Goal: Information Seeking & Learning: Stay updated

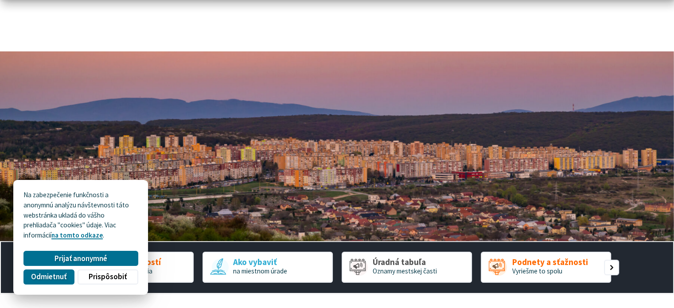
scroll to position [222, 0]
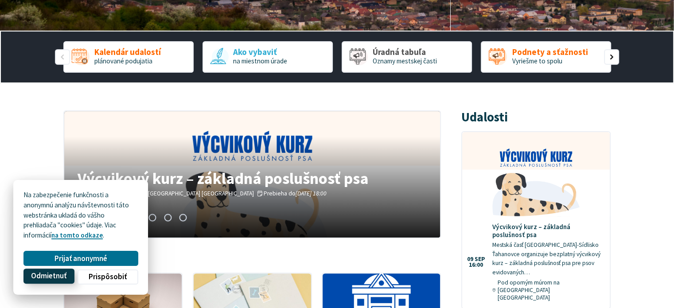
click at [63, 278] on span "Odmietnuť" at bounding box center [48, 276] width 35 height 9
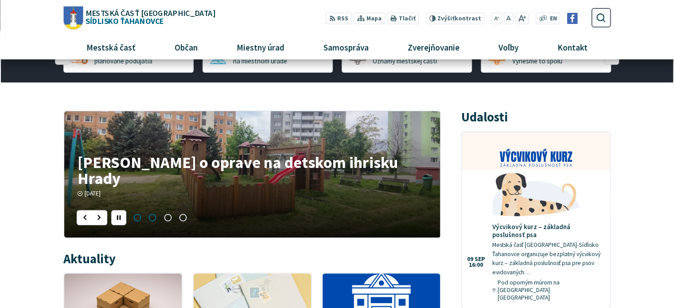
click at [138, 218] on span "Prejsť na slajd 1" at bounding box center [137, 217] width 15 height 15
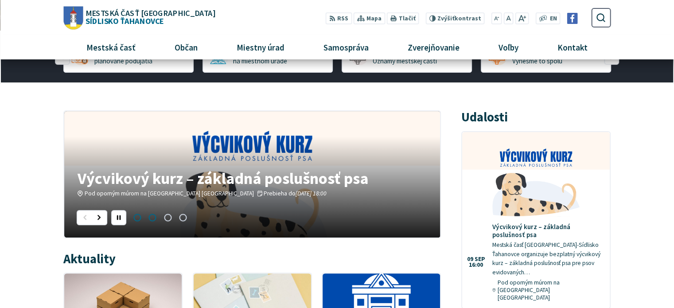
click at [152, 215] on span "Prejsť na slajd 2" at bounding box center [152, 217] width 15 height 15
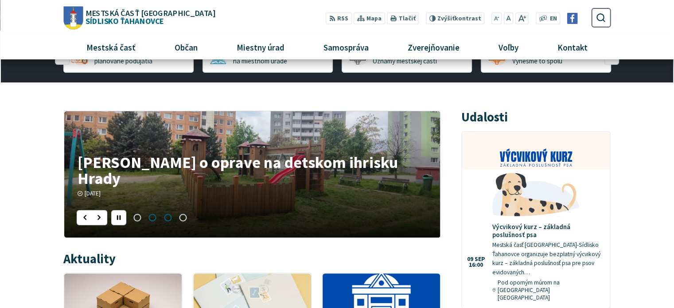
click at [166, 216] on span "Prejsť na slajd 3" at bounding box center [167, 217] width 15 height 15
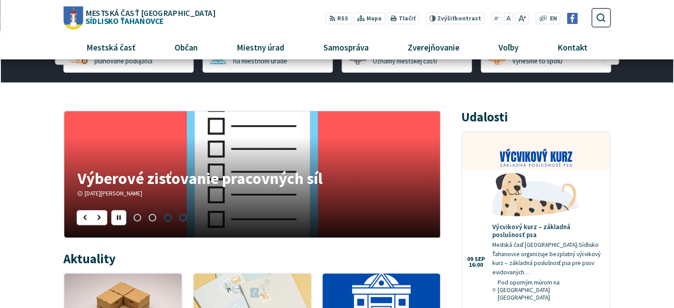
click at [181, 216] on span "Prejsť na slajd 4" at bounding box center [183, 217] width 15 height 15
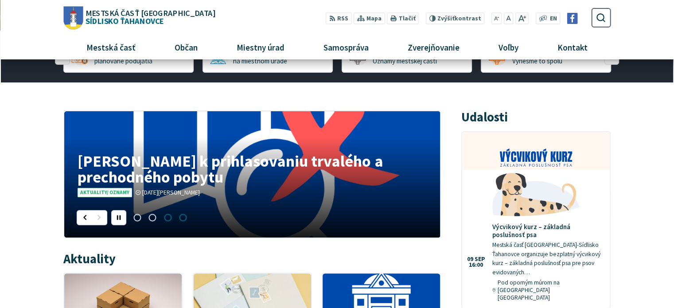
click at [168, 216] on span "Prejsť na slajd 3" at bounding box center [167, 217] width 15 height 15
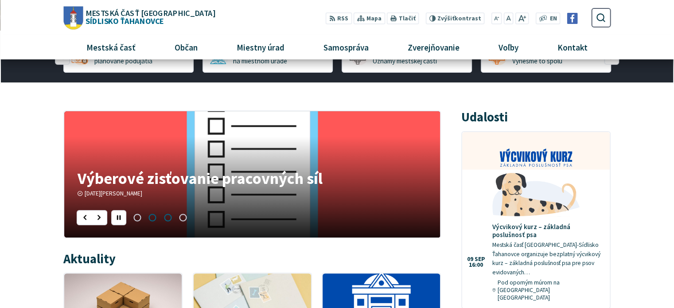
click at [150, 215] on span "Prejsť na slajd 2" at bounding box center [152, 217] width 15 height 15
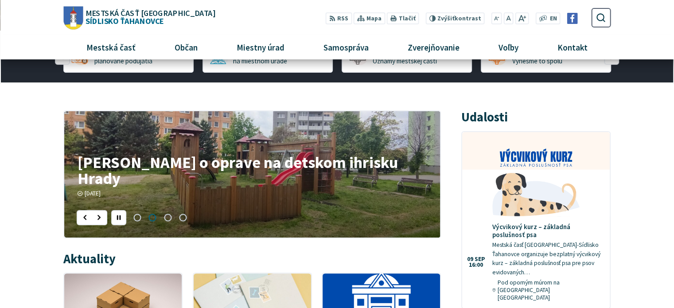
click at [199, 179] on h4 "Oznam o oprave na detskom ihrisku Hrady" at bounding box center [252, 170] width 349 height 32
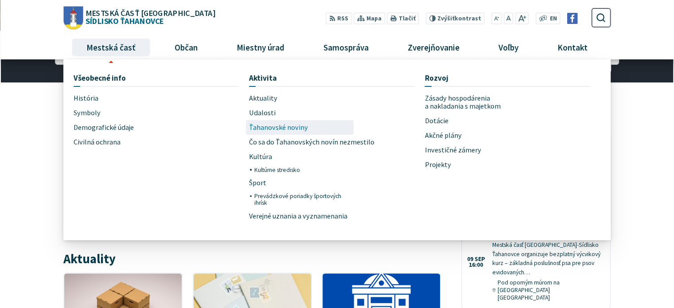
click at [291, 124] on span "Ťahanovské noviny" at bounding box center [278, 127] width 59 height 15
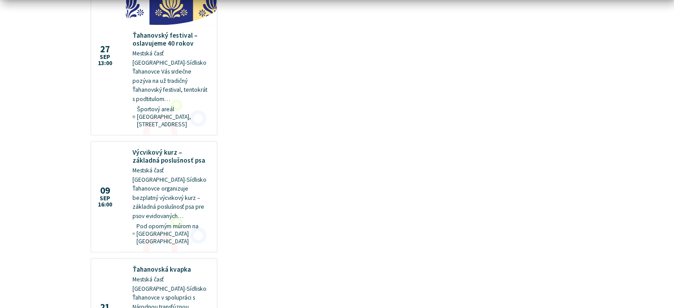
scroll to position [931, 0]
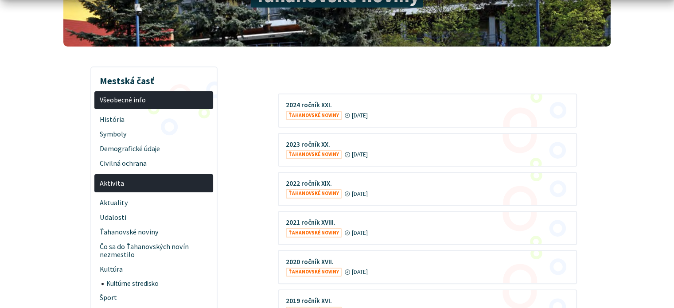
scroll to position [177, 0]
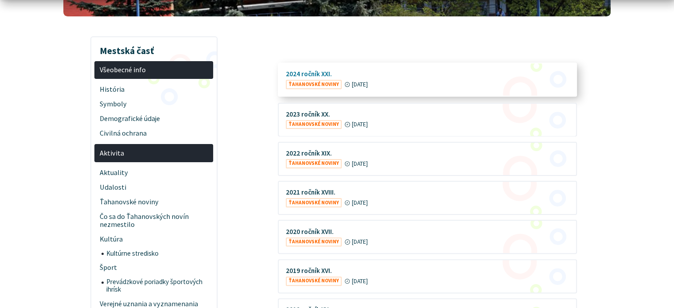
click at [334, 84] on figure at bounding box center [427, 79] width 297 height 32
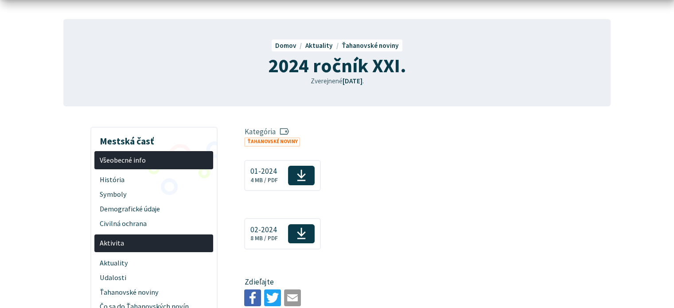
scroll to position [133, 0]
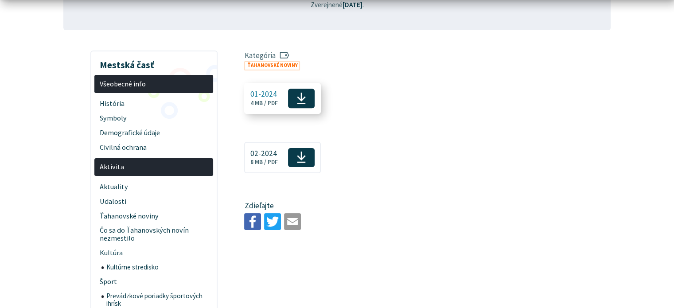
click at [305, 99] on icon at bounding box center [302, 98] width 10 height 13
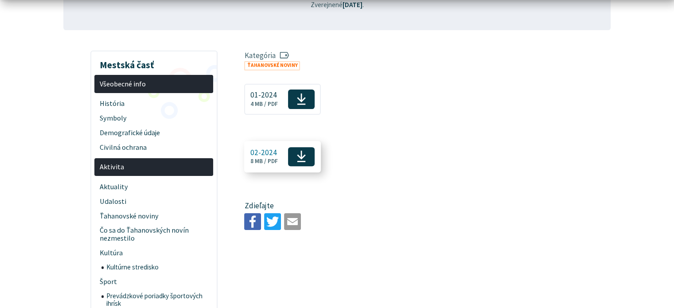
click at [258, 151] on span "02-2024" at bounding box center [263, 152] width 27 height 8
click at [255, 219] on img at bounding box center [252, 220] width 17 height 17
